Goal: Transaction & Acquisition: Purchase product/service

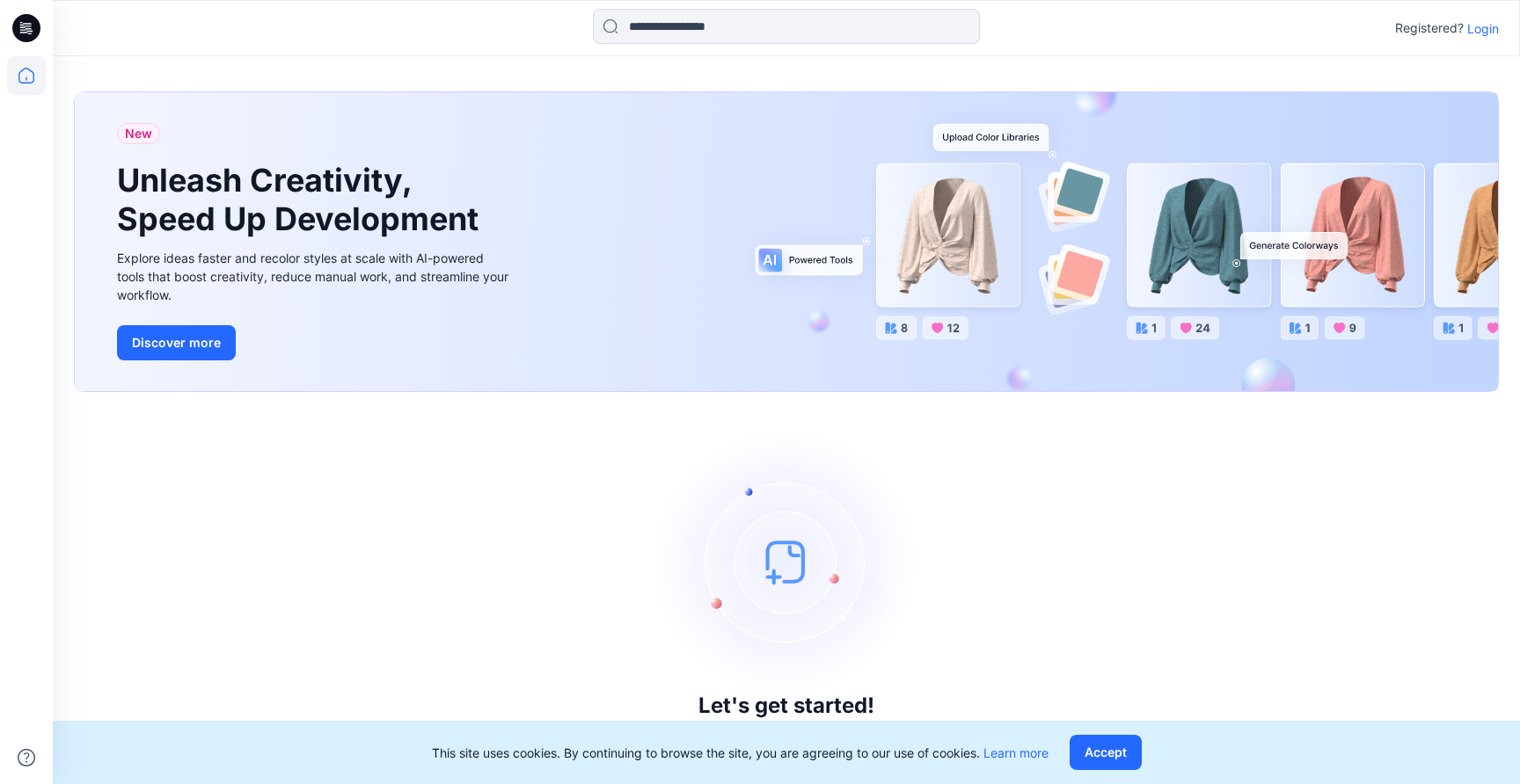
click at [1479, 34] on p "Login" at bounding box center [1482, 28] width 32 height 18
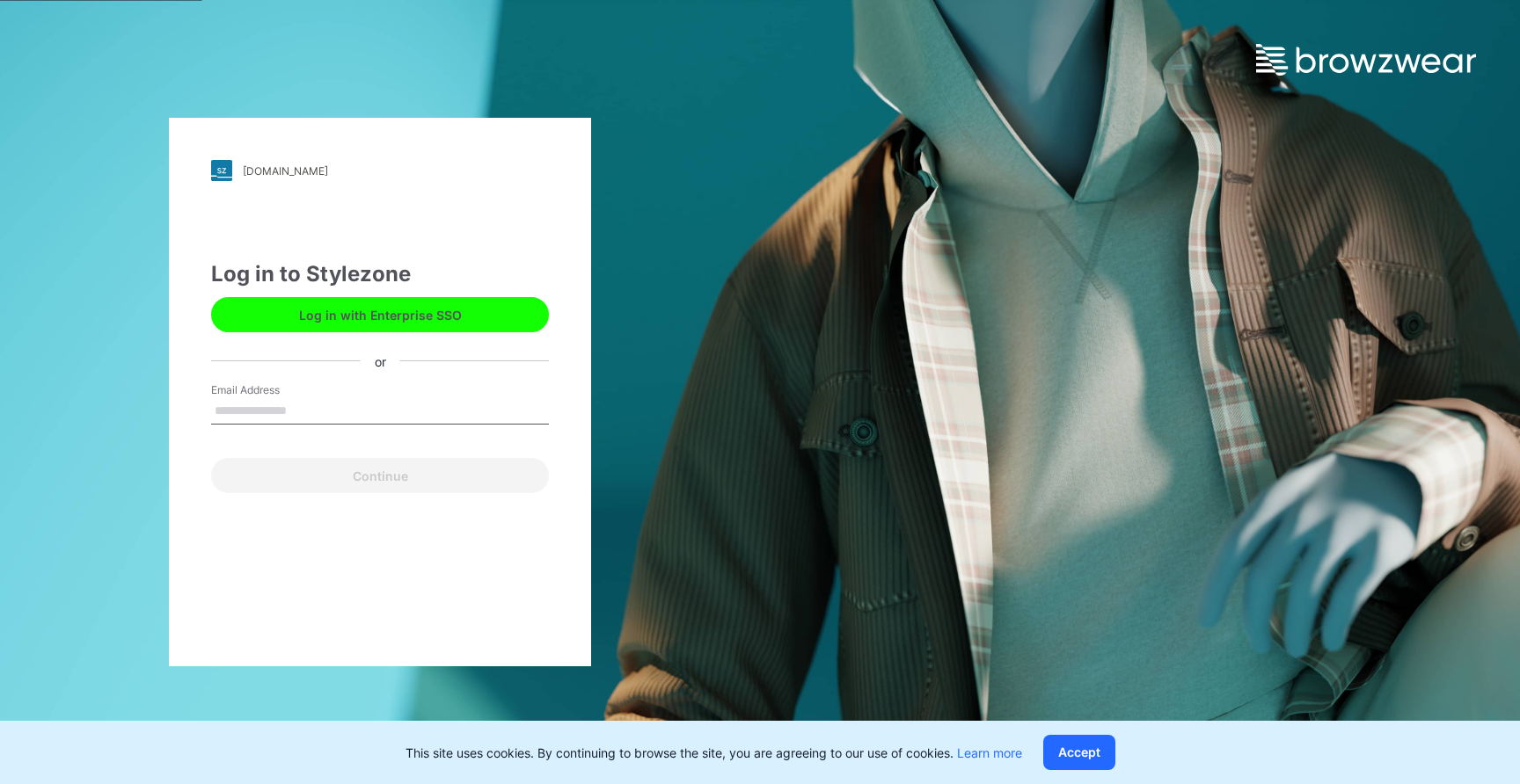
click at [426, 400] on input "Email Address" at bounding box center [380, 411] width 338 height 26
type input "**********"
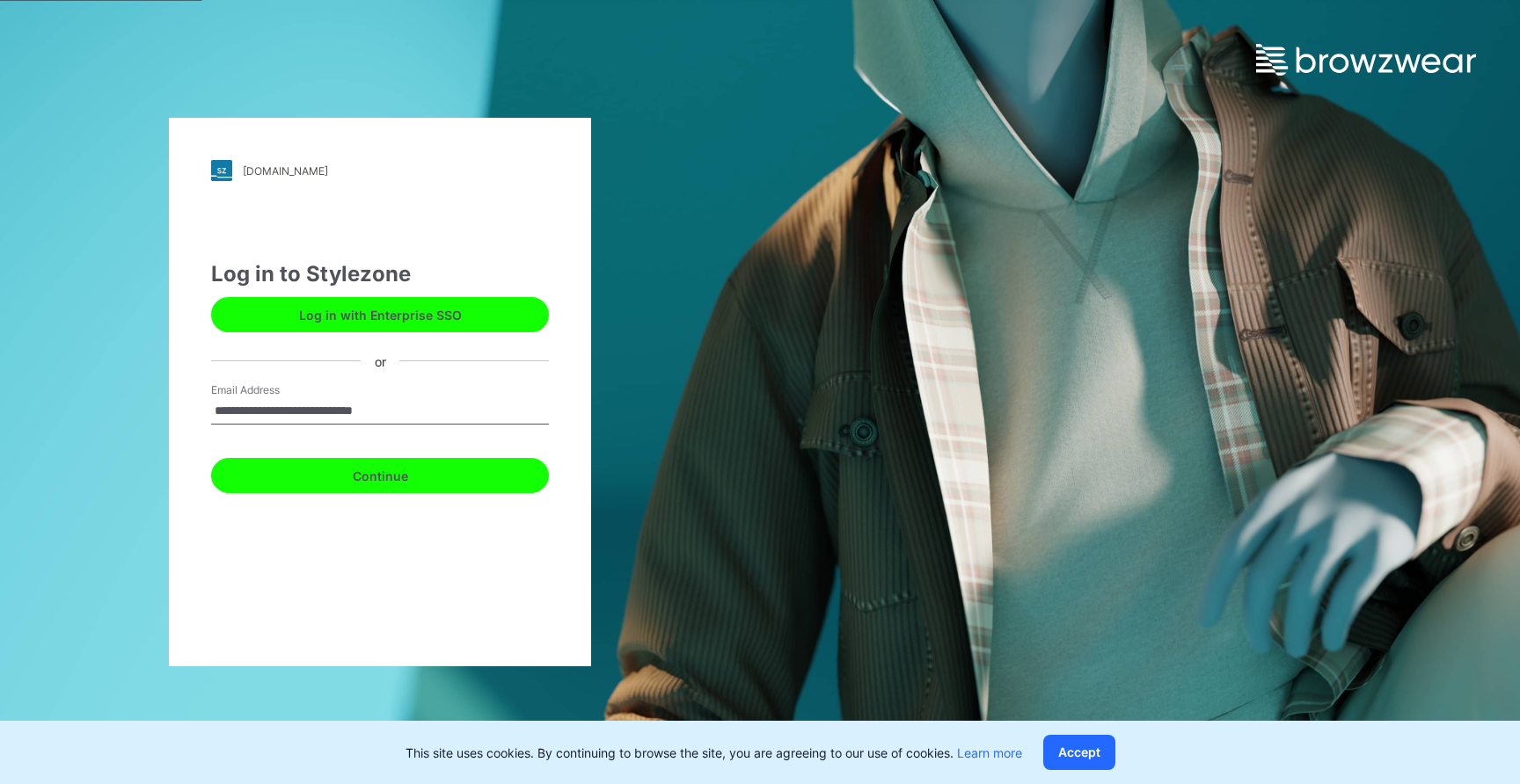
click at [367, 481] on button "Continue" at bounding box center [380, 475] width 338 height 35
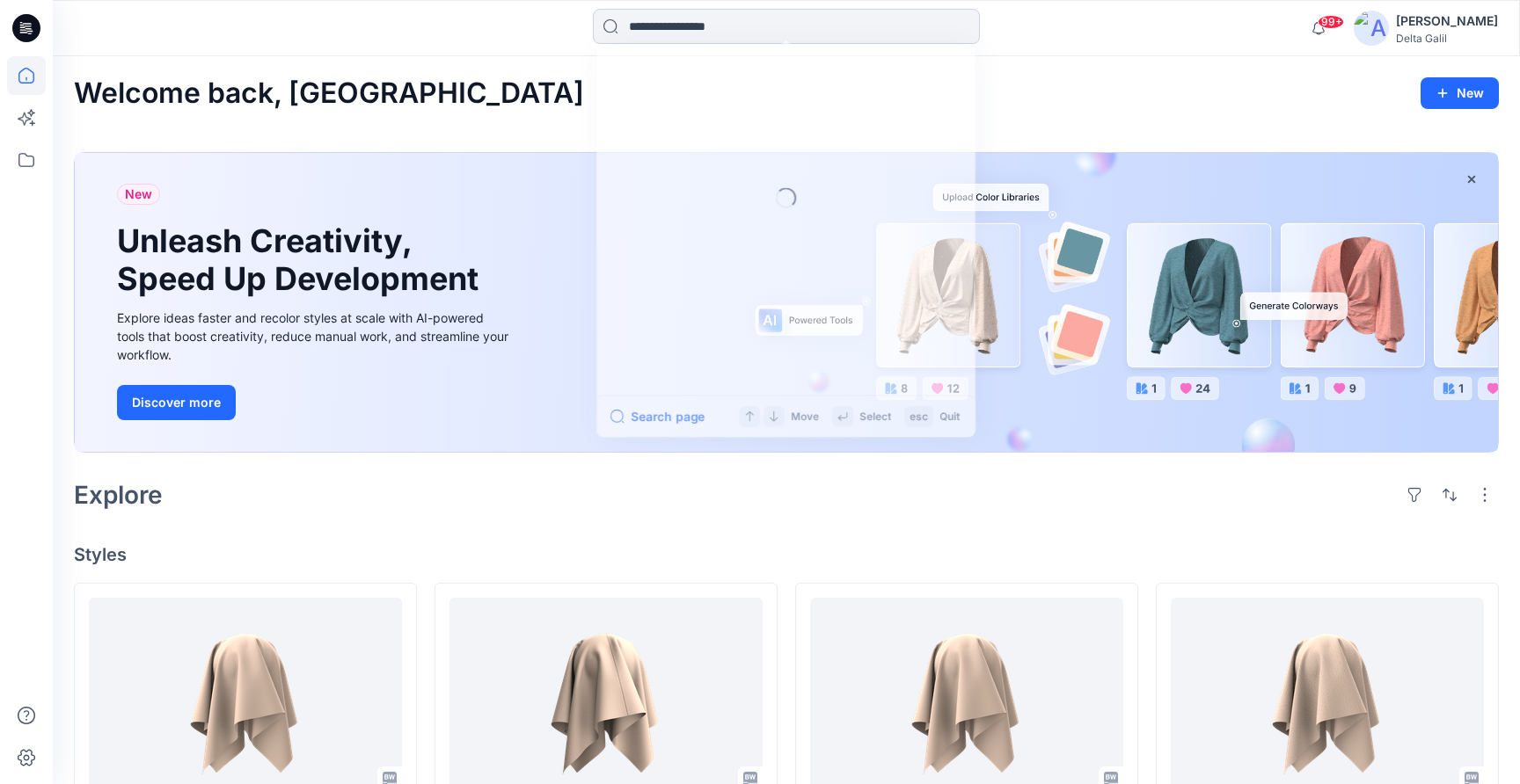
click at [733, 33] on input at bounding box center [786, 26] width 387 height 35
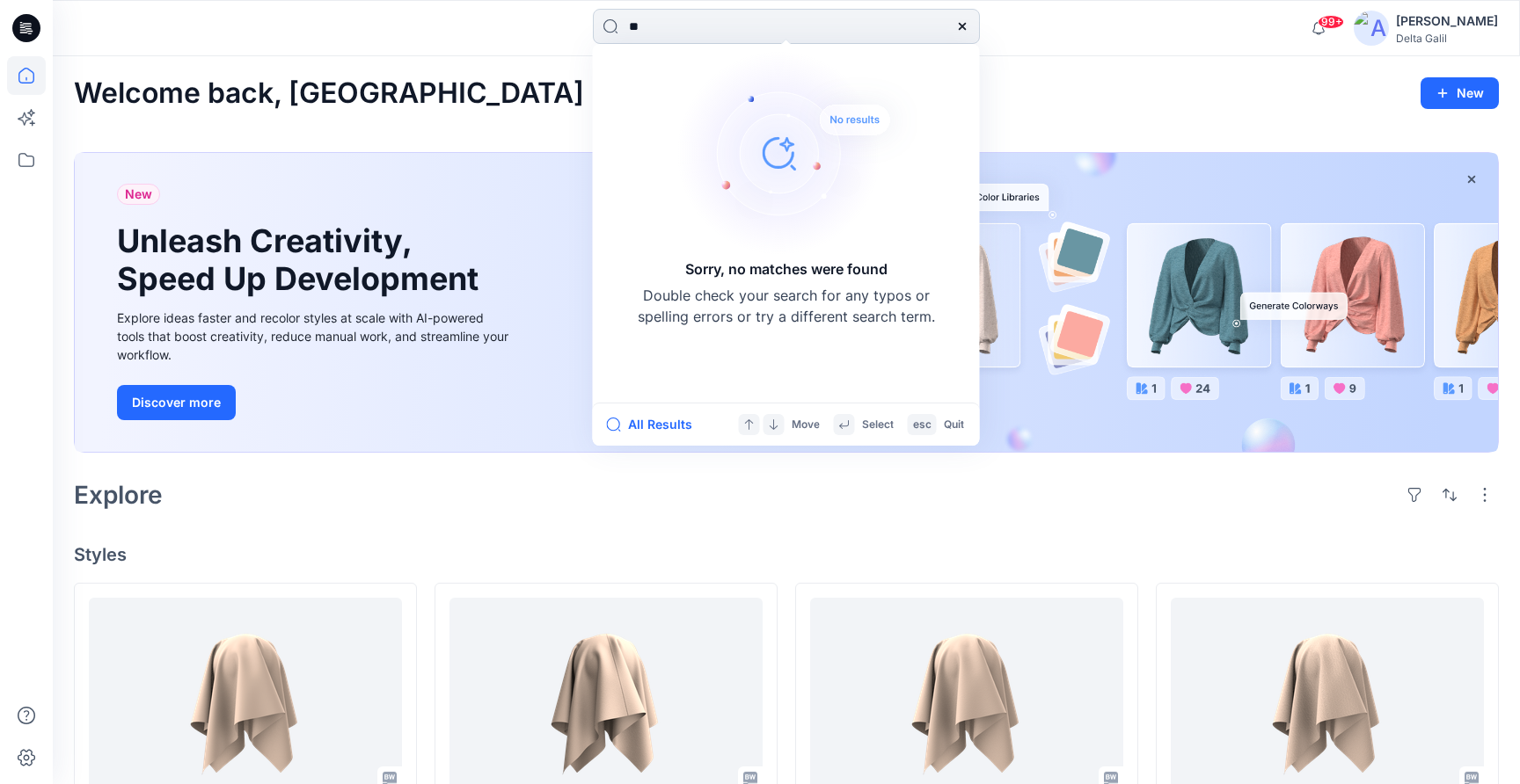
type input "*"
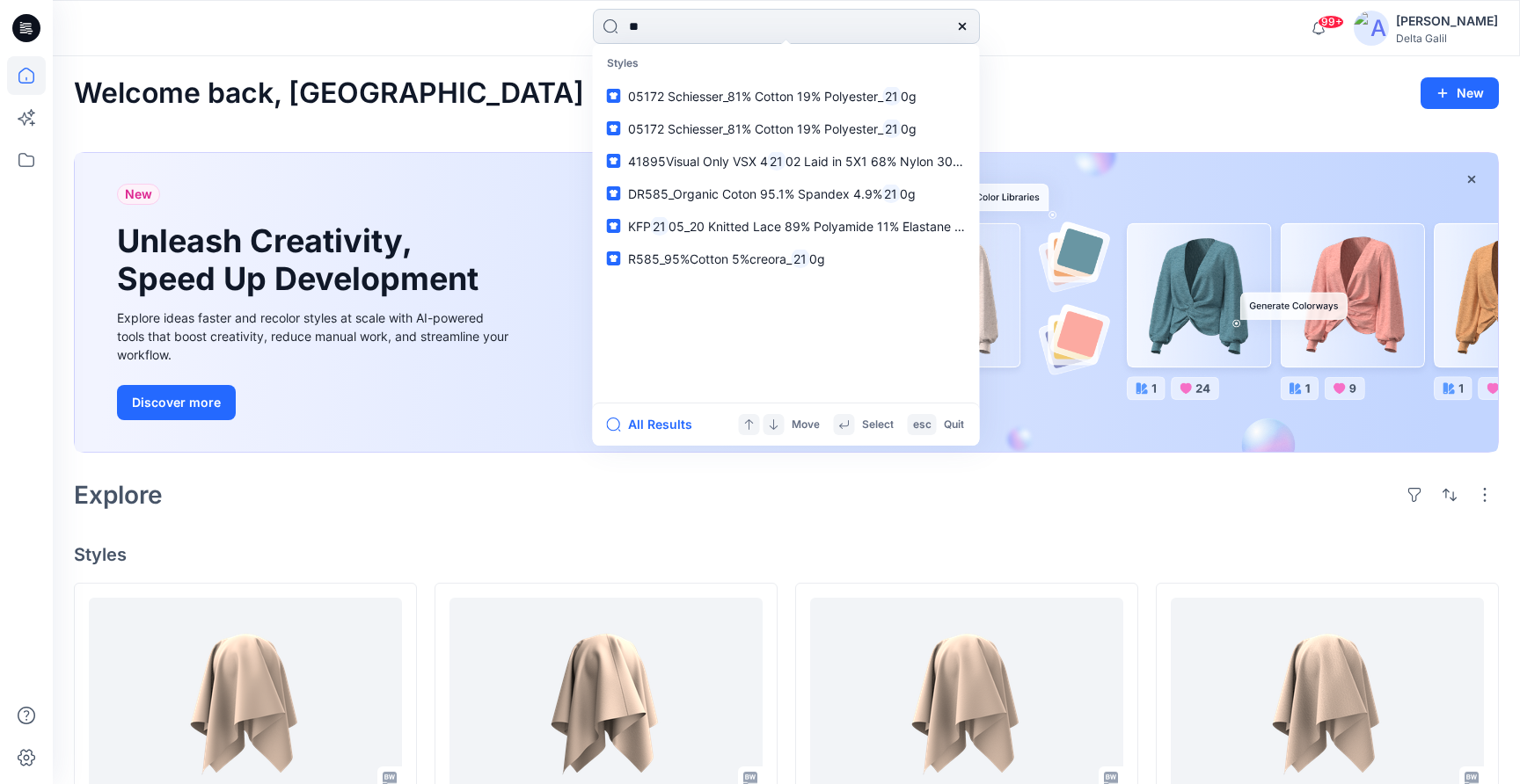
type input "*"
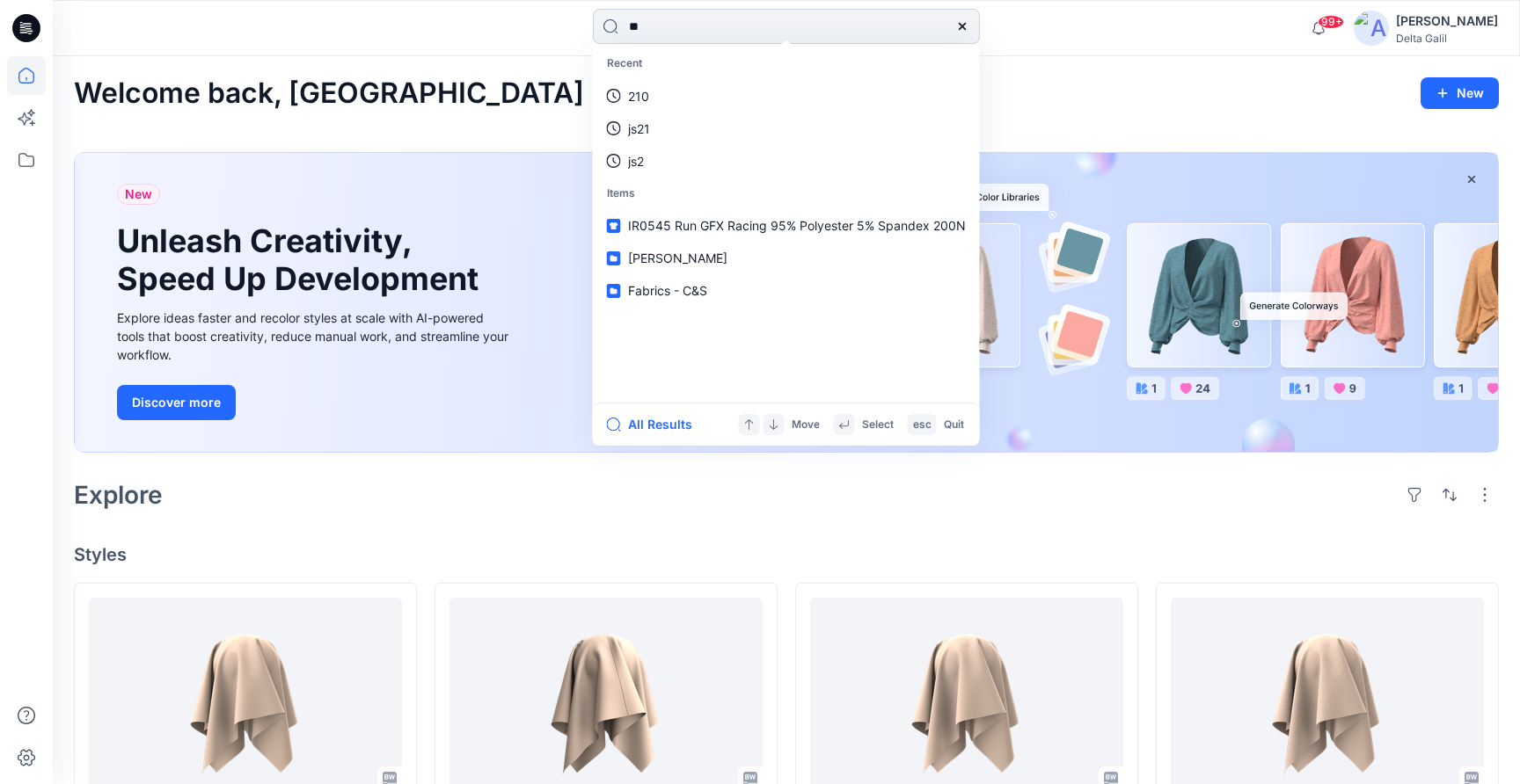
type input "*"
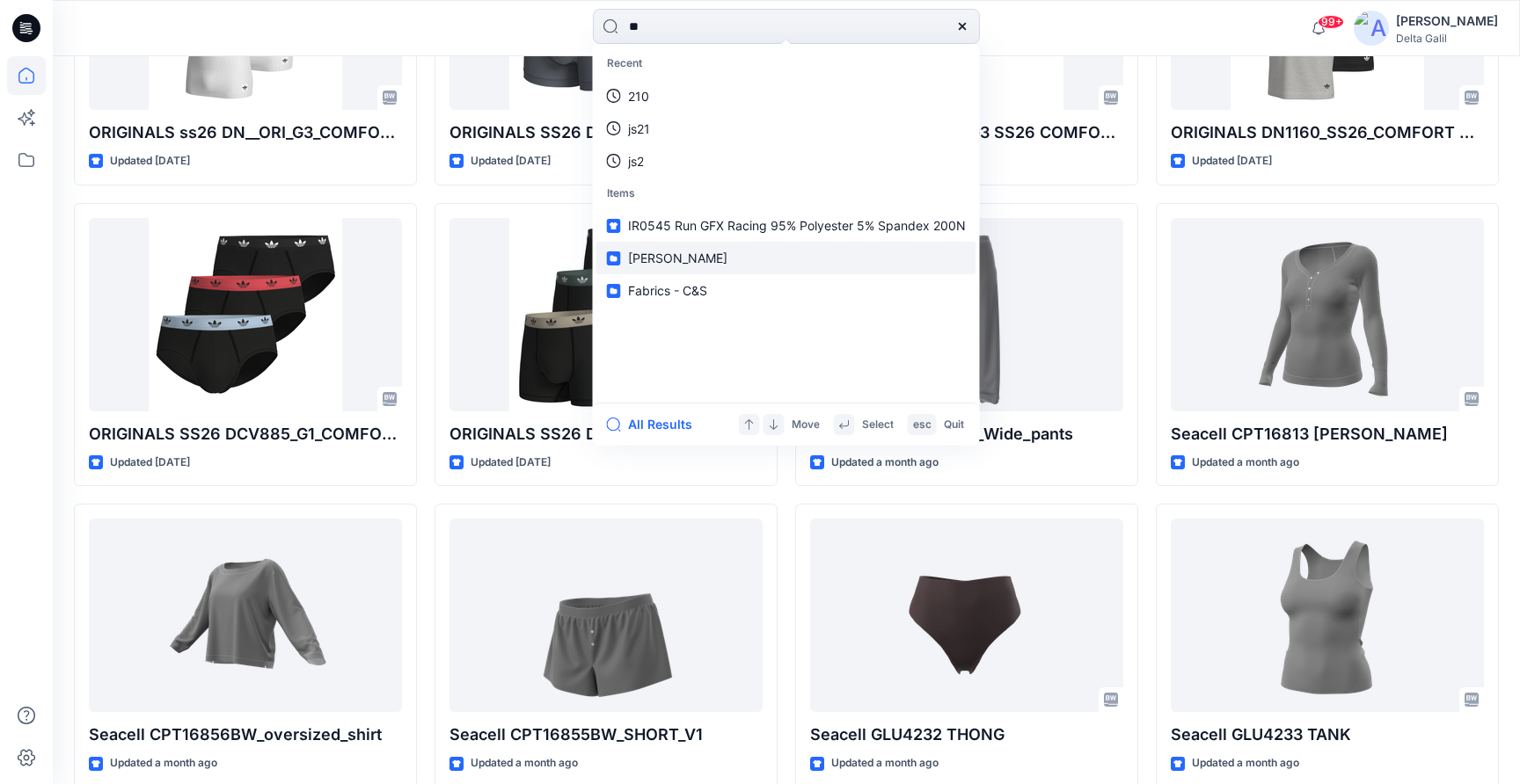
scroll to position [1969, 0]
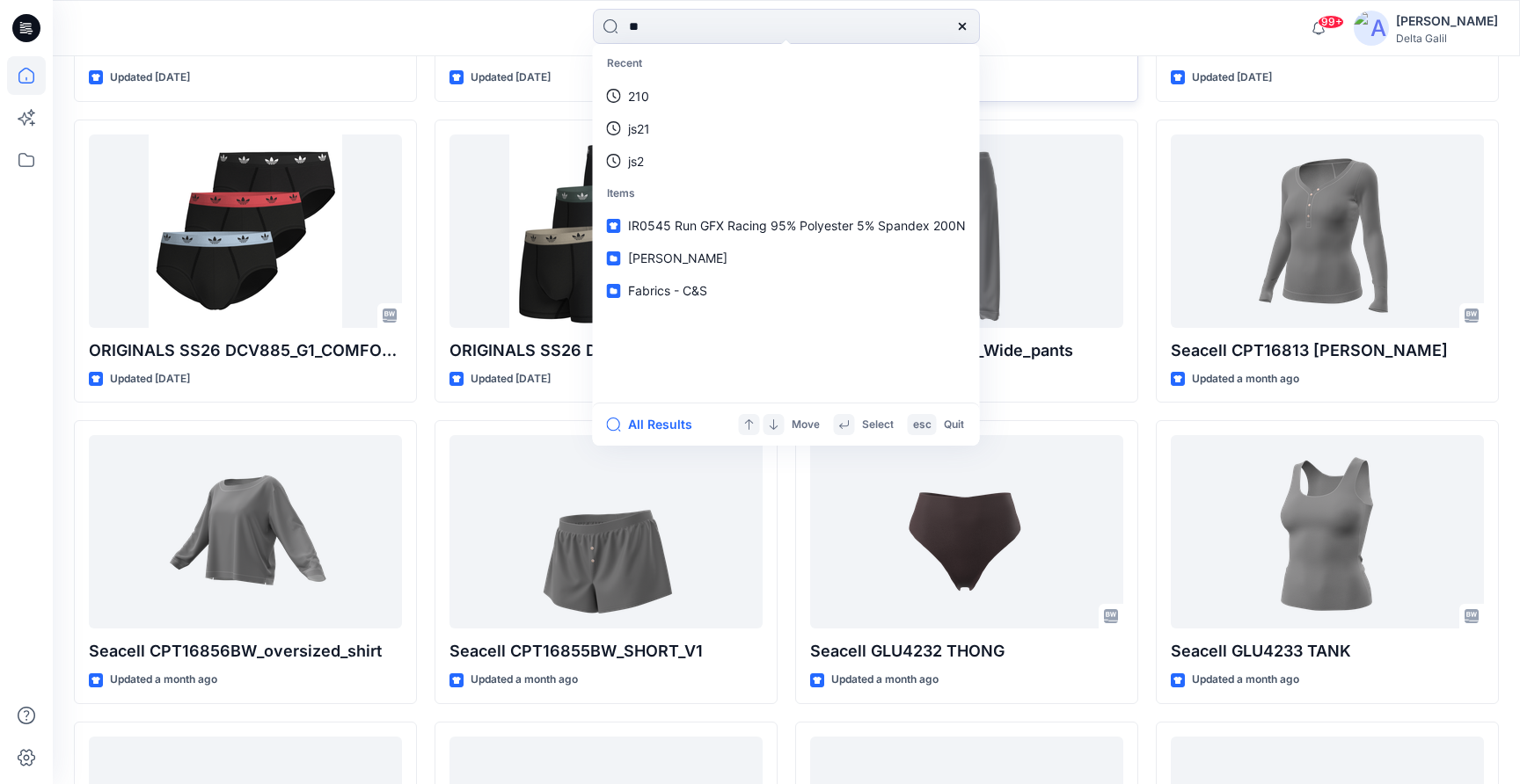
type input "**"
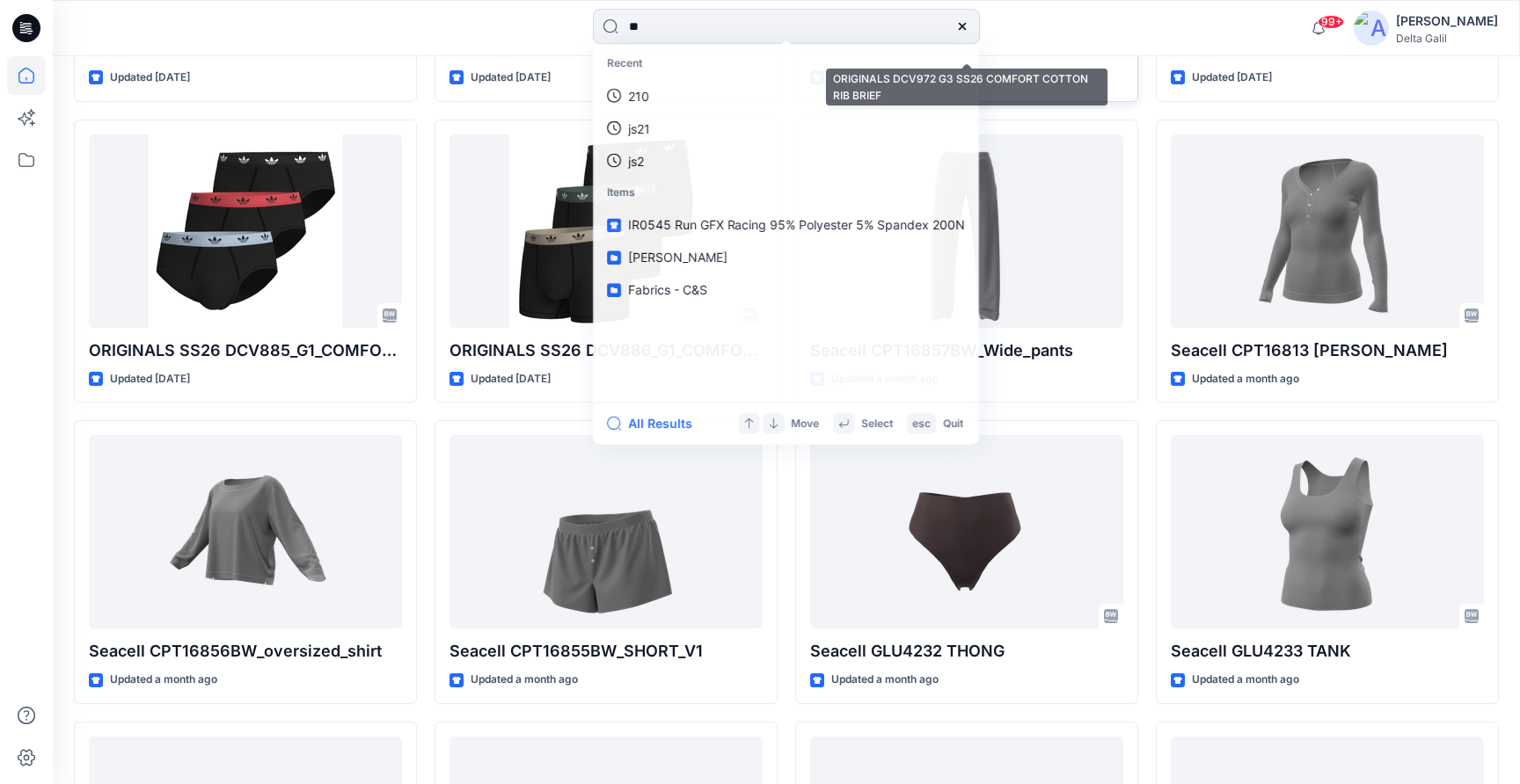
click at [1023, 57] on p "ORIGINALS DCV972 G3 SS26 COMFORT COTTON RIB BRIEF" at bounding box center [966, 49] width 313 height 24
